Goal: Task Accomplishment & Management: Use online tool/utility

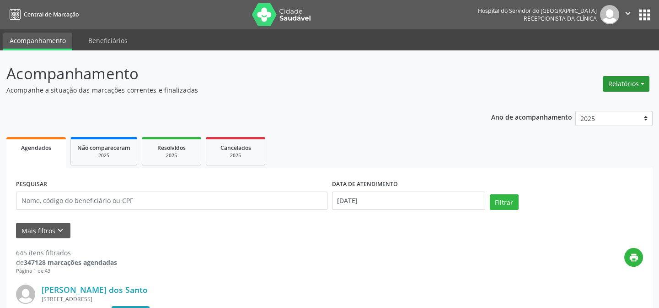
click at [630, 81] on button "Relatórios" at bounding box center [626, 84] width 47 height 16
click at [594, 107] on link "Agendamentos" at bounding box center [600, 103] width 98 height 13
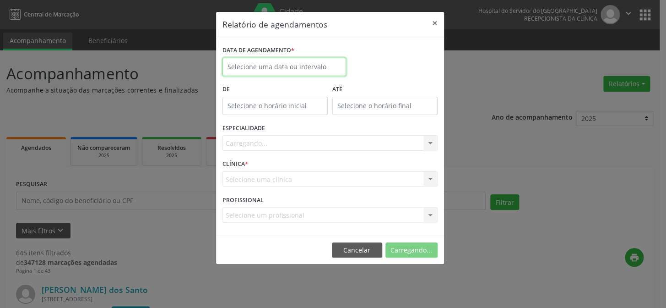
click at [292, 68] on input "text" at bounding box center [284, 67] width 124 height 18
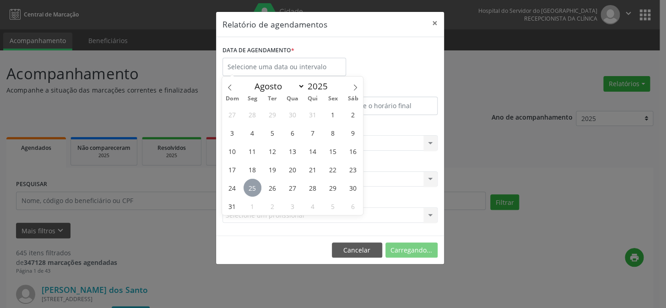
click at [251, 189] on span "25" at bounding box center [252, 187] width 18 height 18
type input "[DATE]"
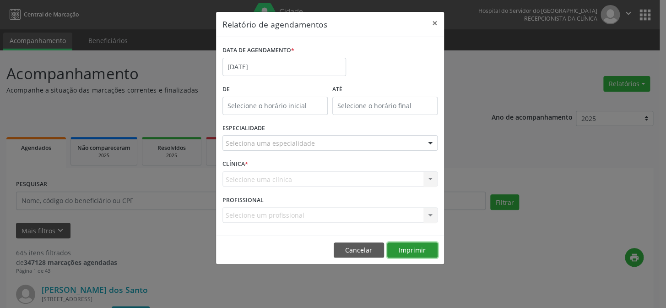
click at [414, 252] on button "Imprimir" at bounding box center [412, 250] width 50 height 16
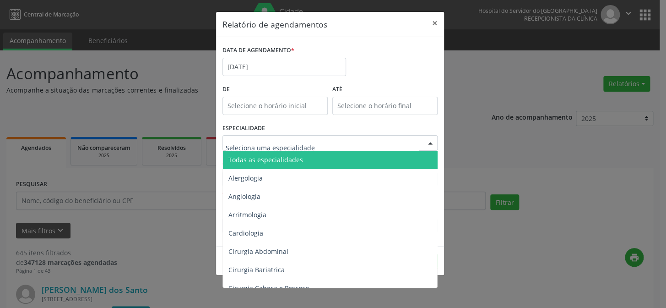
click at [282, 155] on span "Todas as especialidades" at bounding box center [265, 159] width 75 height 9
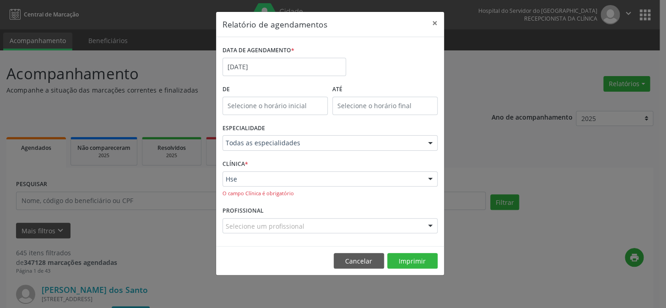
click at [413, 268] on footer "Cancelar Imprimir" at bounding box center [330, 260] width 228 height 29
click at [418, 261] on button "Imprimir" at bounding box center [412, 261] width 50 height 16
